Goal: Feedback & Contribution: Contribute content

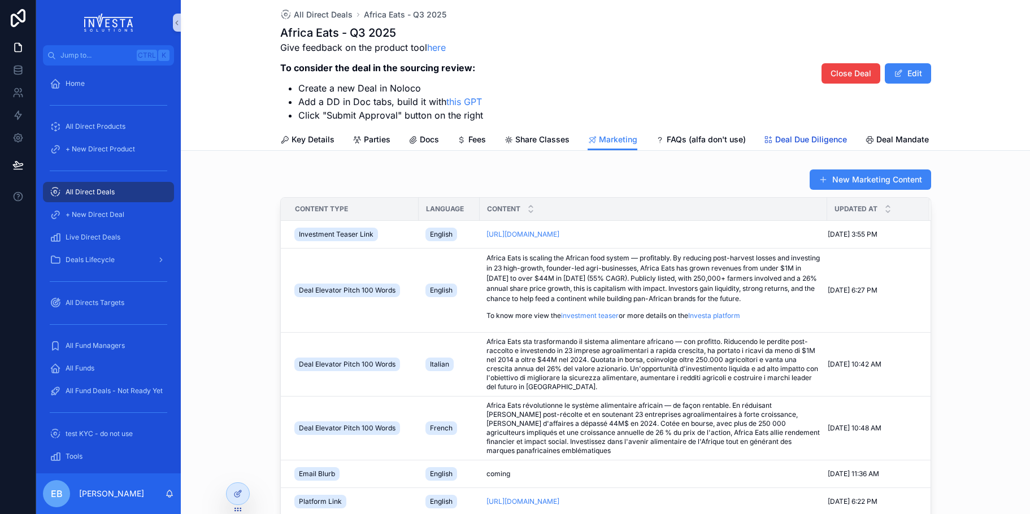
click at [778, 132] on link "Deal Due Diligence" at bounding box center [805, 140] width 83 height 23
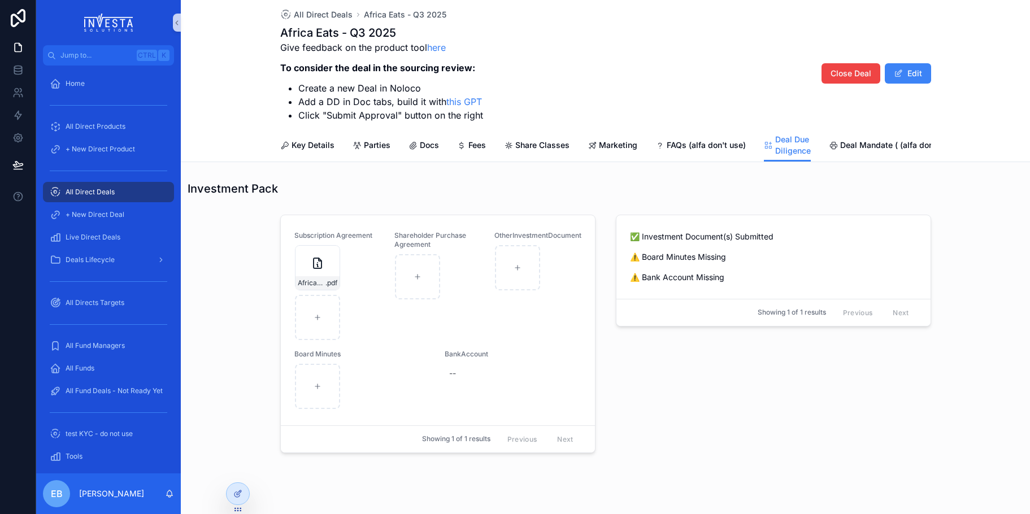
scroll to position [1001, 0]
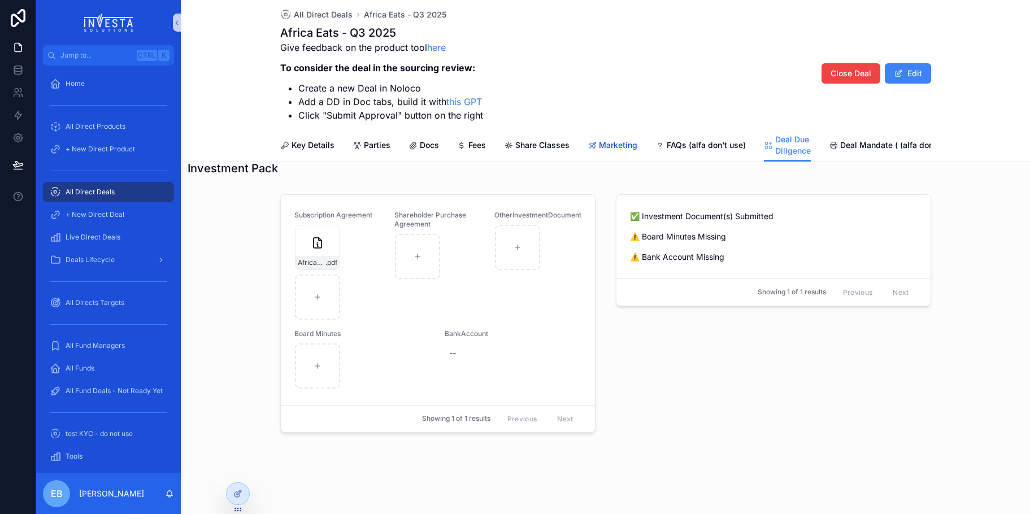
click at [599, 147] on span "Marketing" at bounding box center [618, 145] width 38 height 11
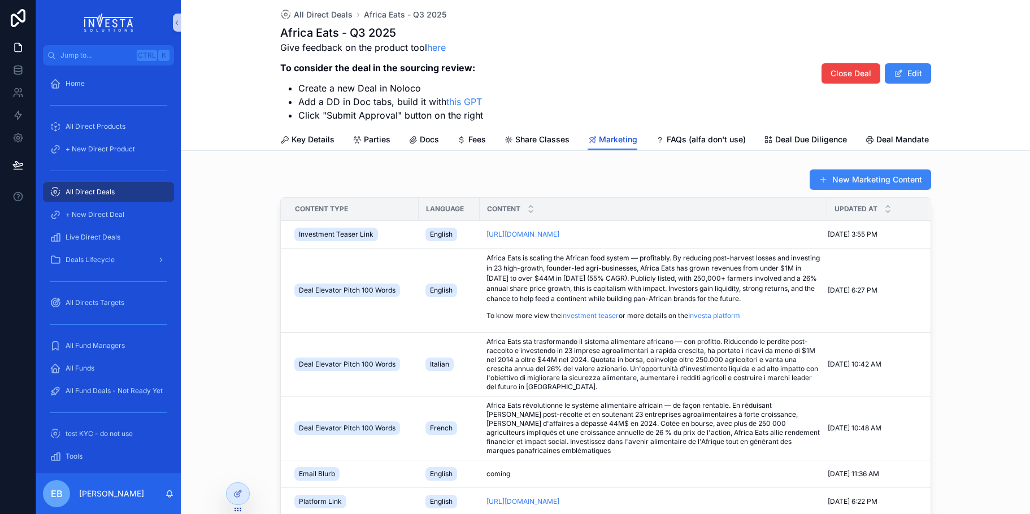
scroll to position [14, 0]
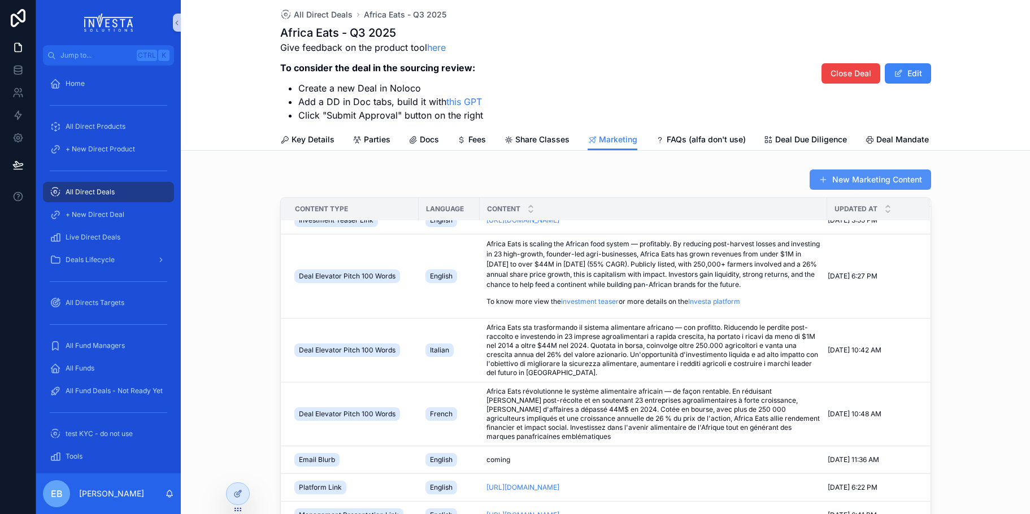
click at [880, 190] on button "New Marketing Content" at bounding box center [871, 180] width 122 height 20
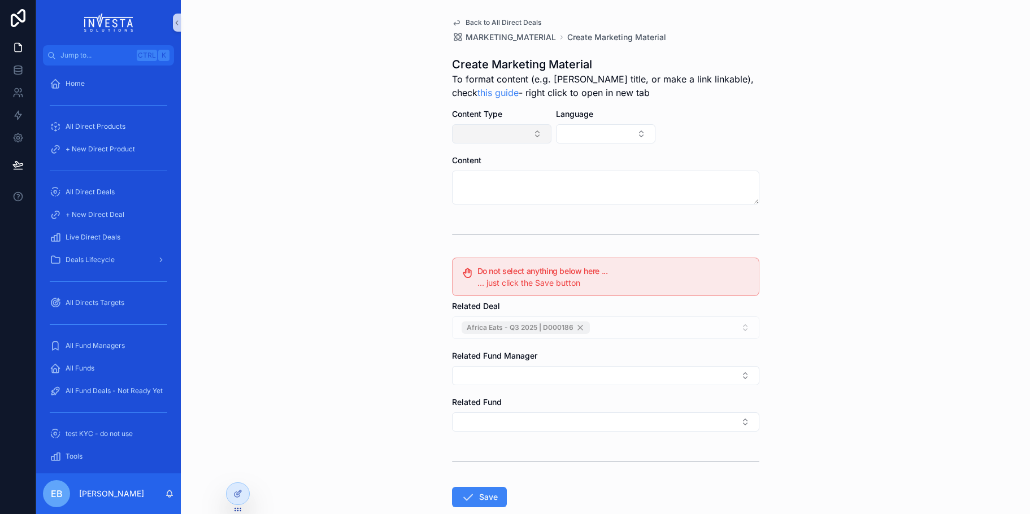
click at [543, 136] on button "Select Button" at bounding box center [501, 133] width 99 height 19
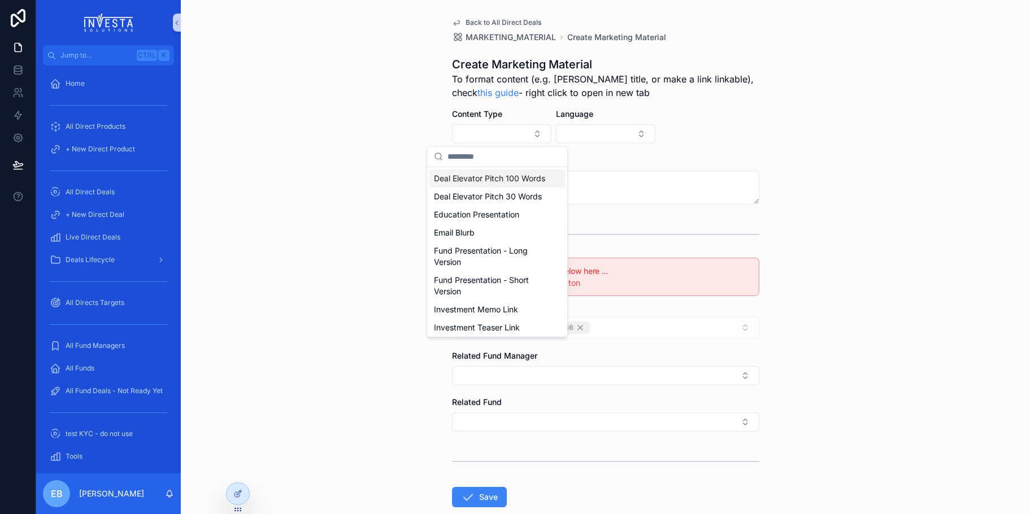
drag, startPoint x: 567, startPoint y: 196, endPoint x: 567, endPoint y: 224, distance: 28.3
click at [567, 224] on div "Deal Elevator Pitch 100 Words Deal Elevator Pitch 30 Words Education Presentati…" at bounding box center [497, 242] width 141 height 192
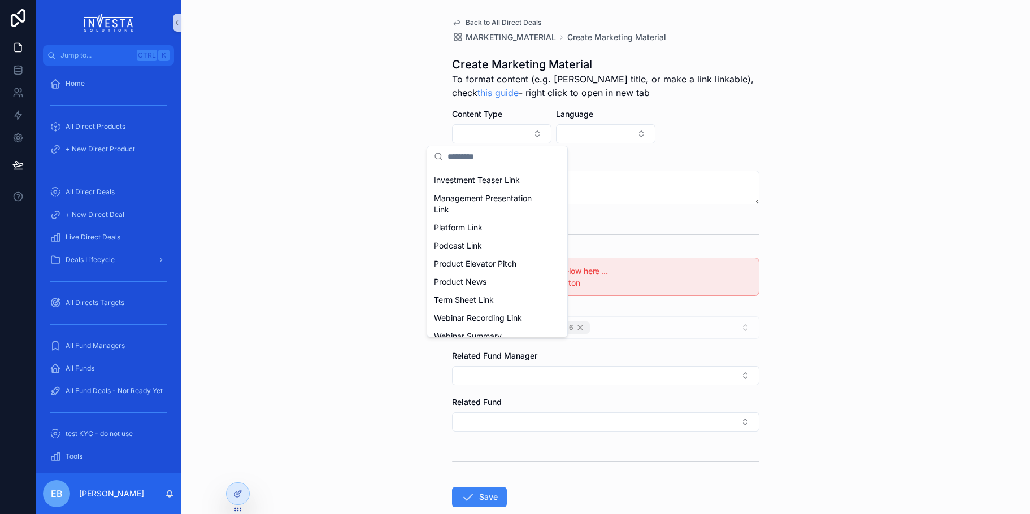
scroll to position [181, 0]
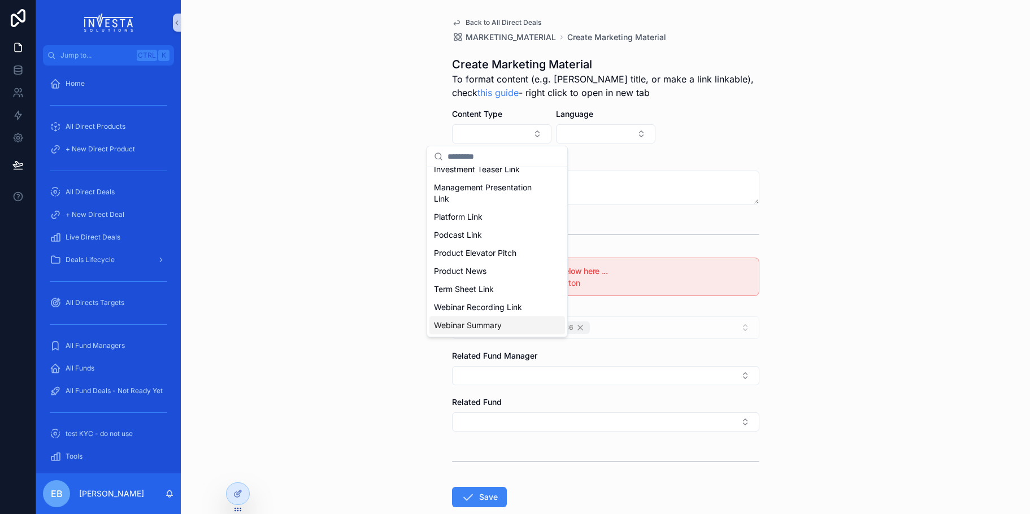
click at [509, 328] on div "Webinar Summary" at bounding box center [497, 325] width 136 height 18
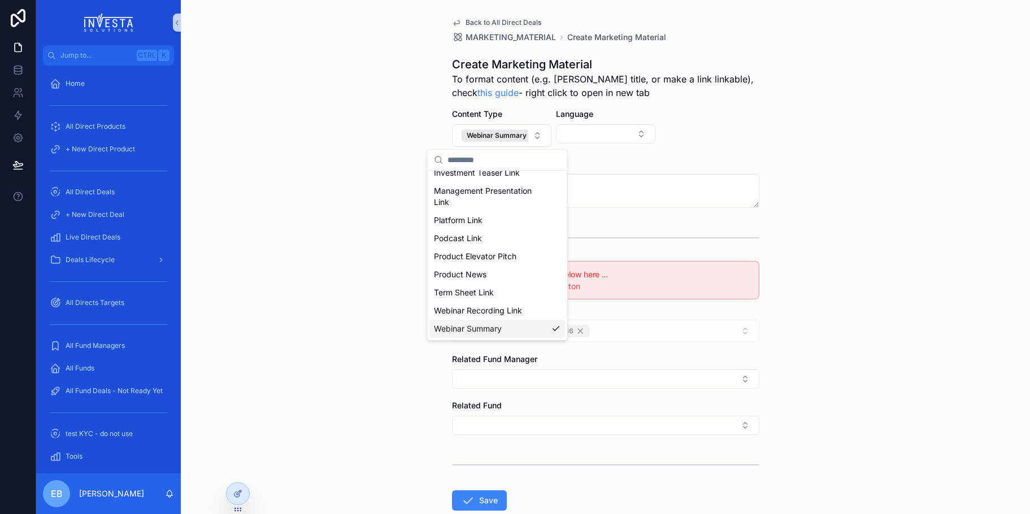
scroll to position [199, 0]
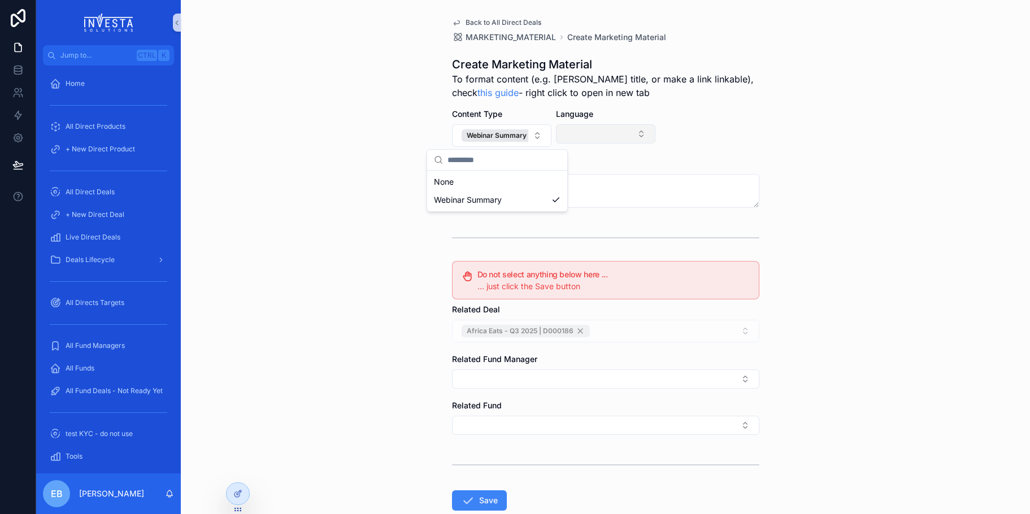
click at [640, 135] on button "Select Button" at bounding box center [605, 133] width 99 height 19
click at [590, 183] on div "English" at bounding box center [601, 179] width 136 height 18
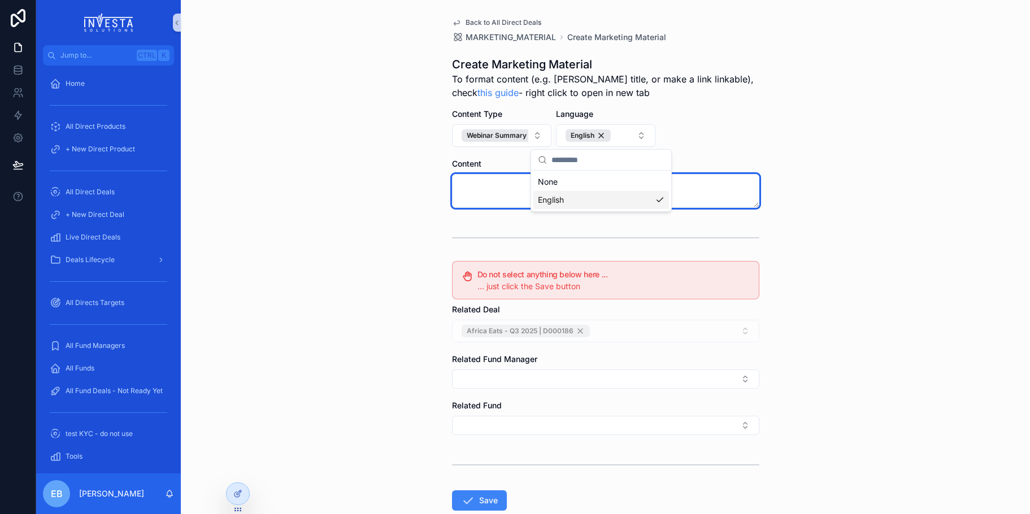
click at [492, 184] on textarea "scrollable content" at bounding box center [605, 191] width 307 height 34
paste textarea "**********"
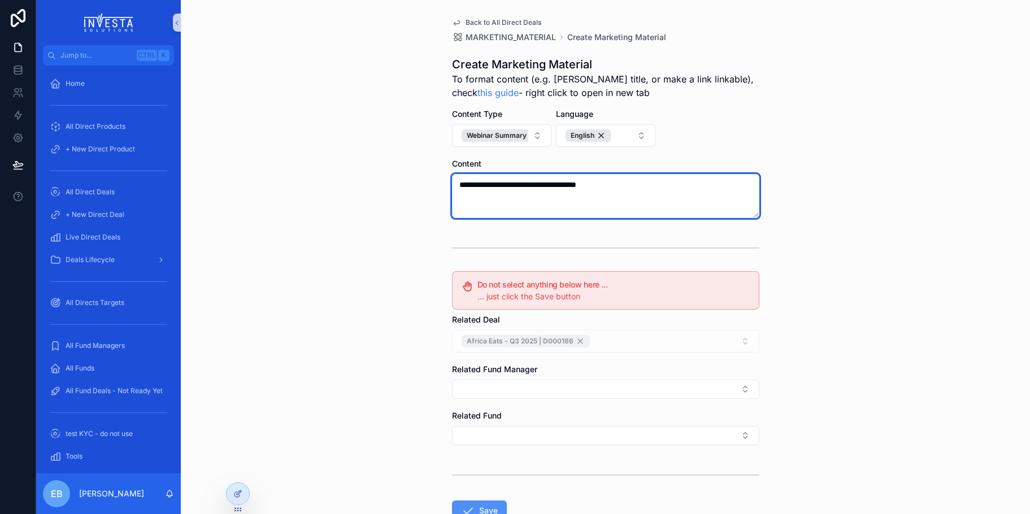
type textarea "**********"
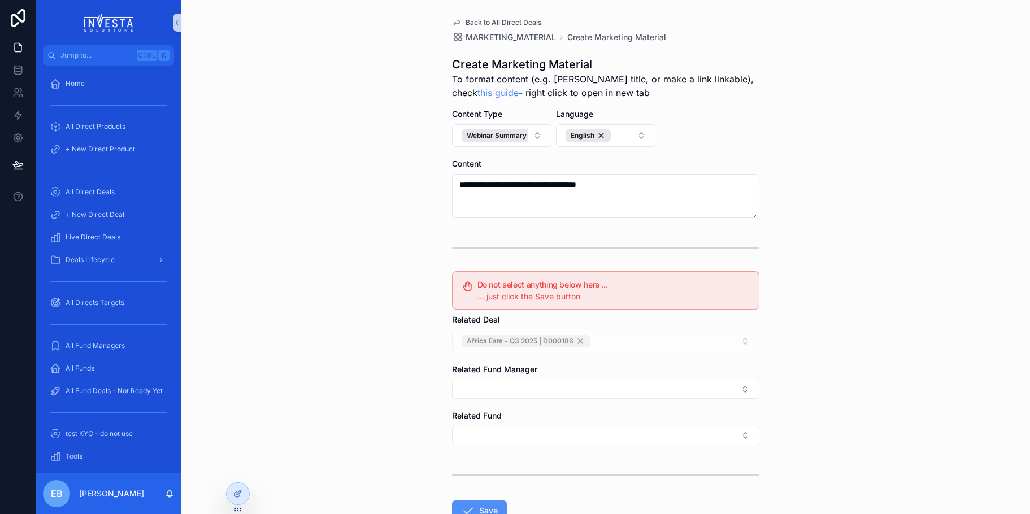
click at [481, 501] on button "Save" at bounding box center [479, 511] width 55 height 20
